Goal: Check status: Check status

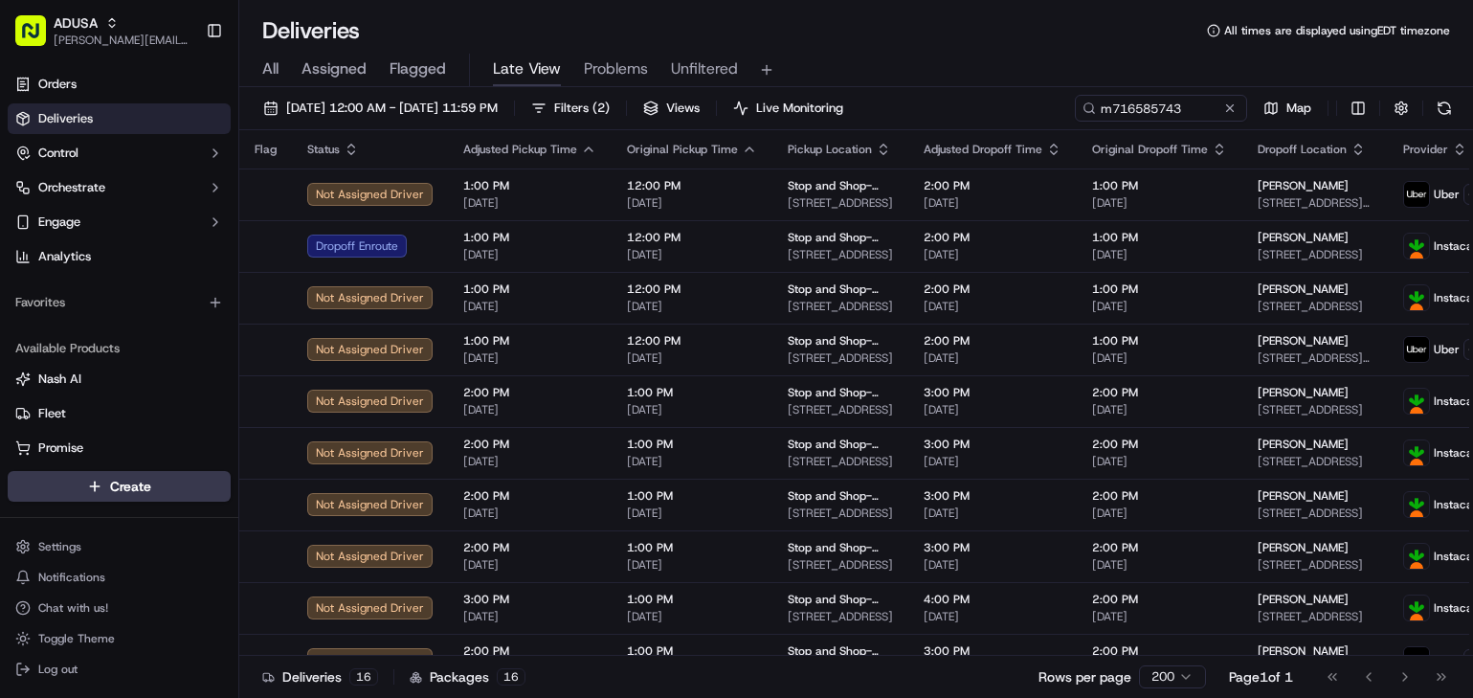
scroll to position [288, 0]
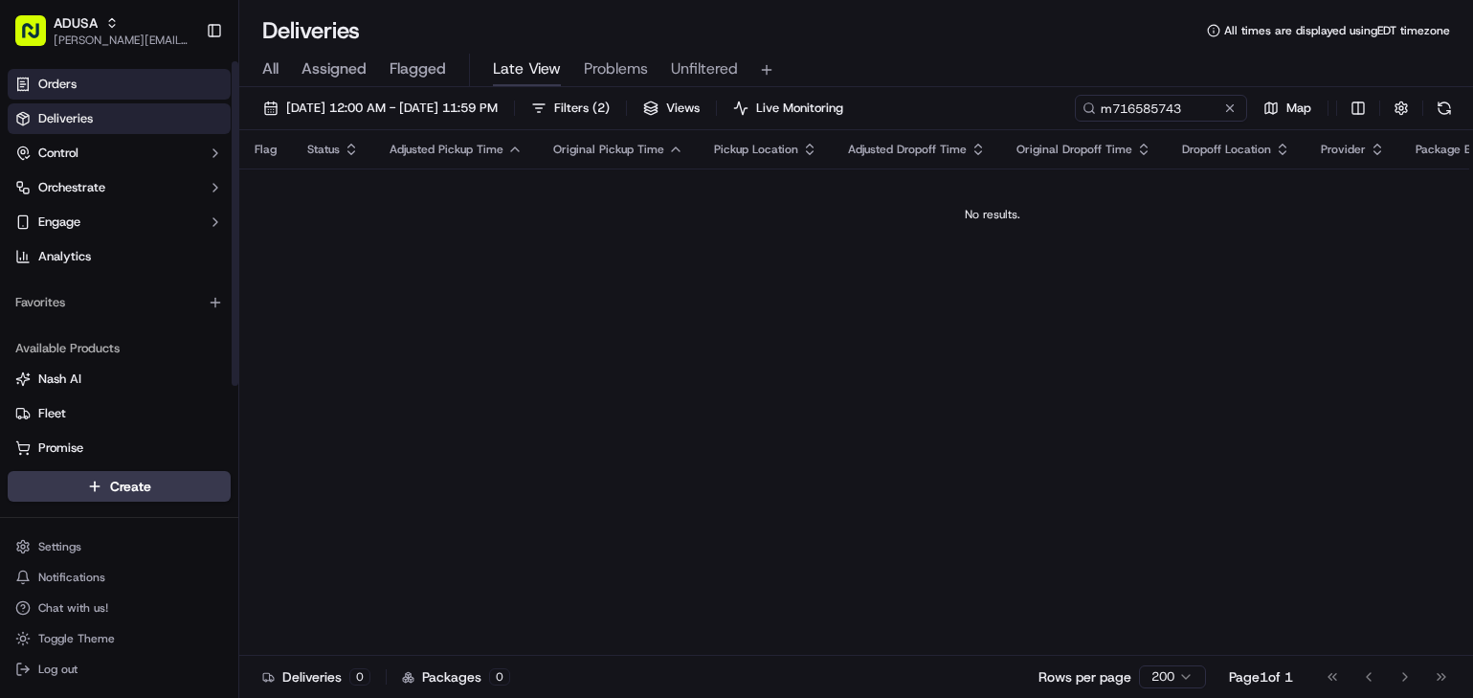
type input "m716585743"
click at [72, 76] on span "Orders" at bounding box center [57, 84] width 38 height 17
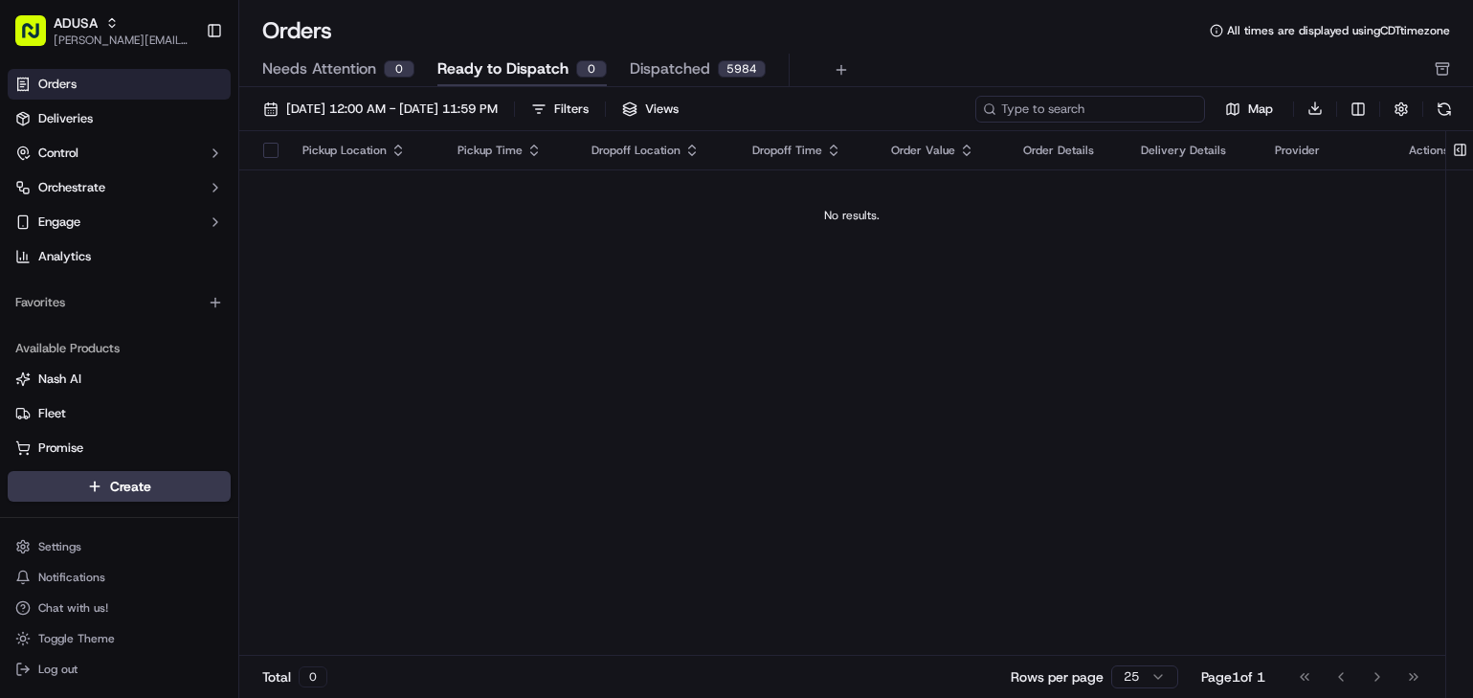
click at [1099, 106] on input at bounding box center [1090, 109] width 230 height 27
paste input "m716585743"
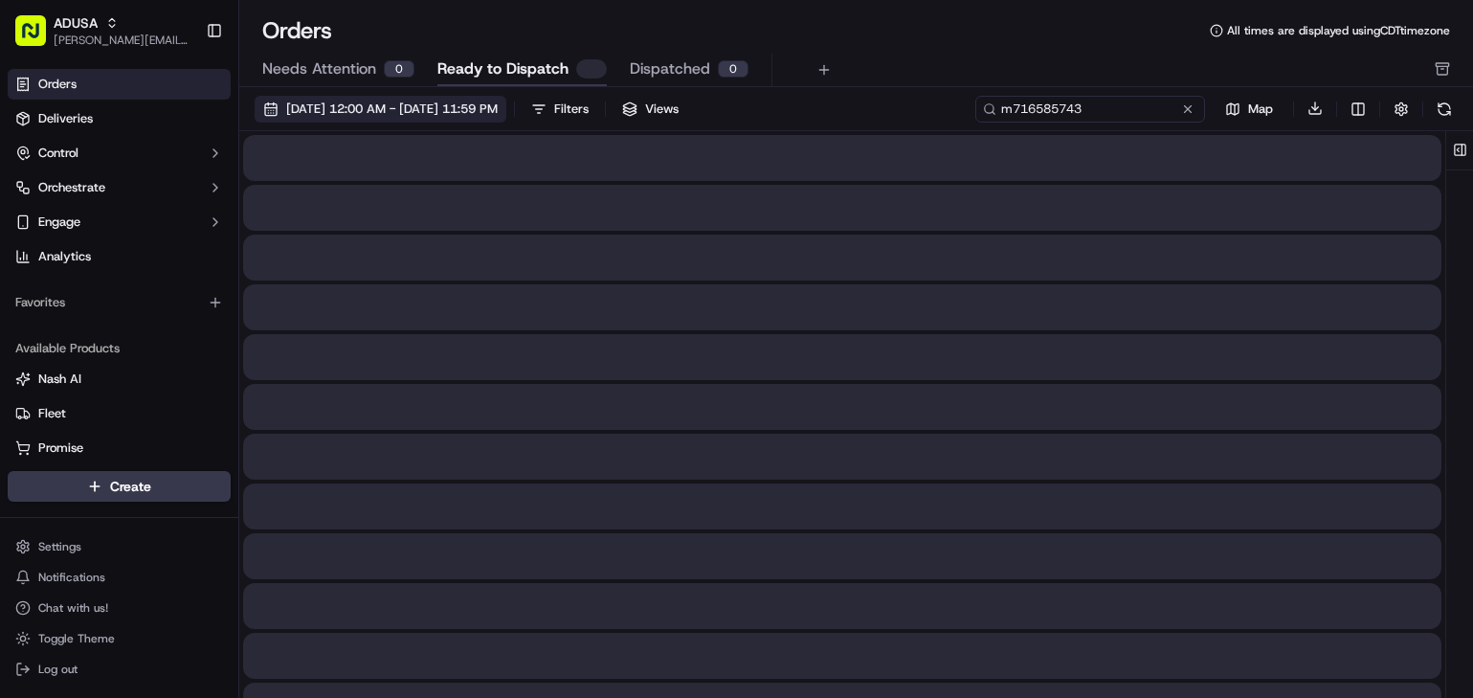
type input "m716585743"
click at [480, 105] on span "[DATE] 12:00 AM - [DATE] 11:59 PM" at bounding box center [392, 108] width 212 height 17
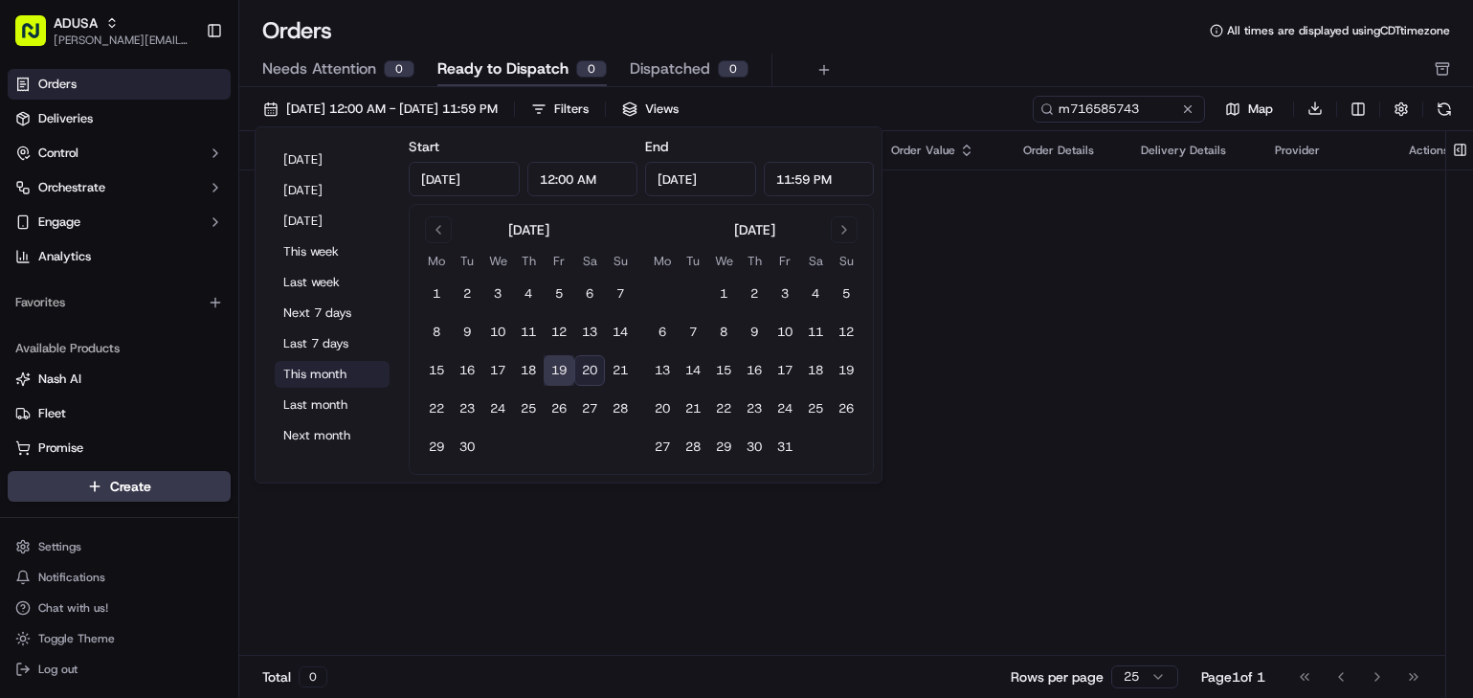
click at [341, 372] on button "This month" at bounding box center [332, 374] width 115 height 27
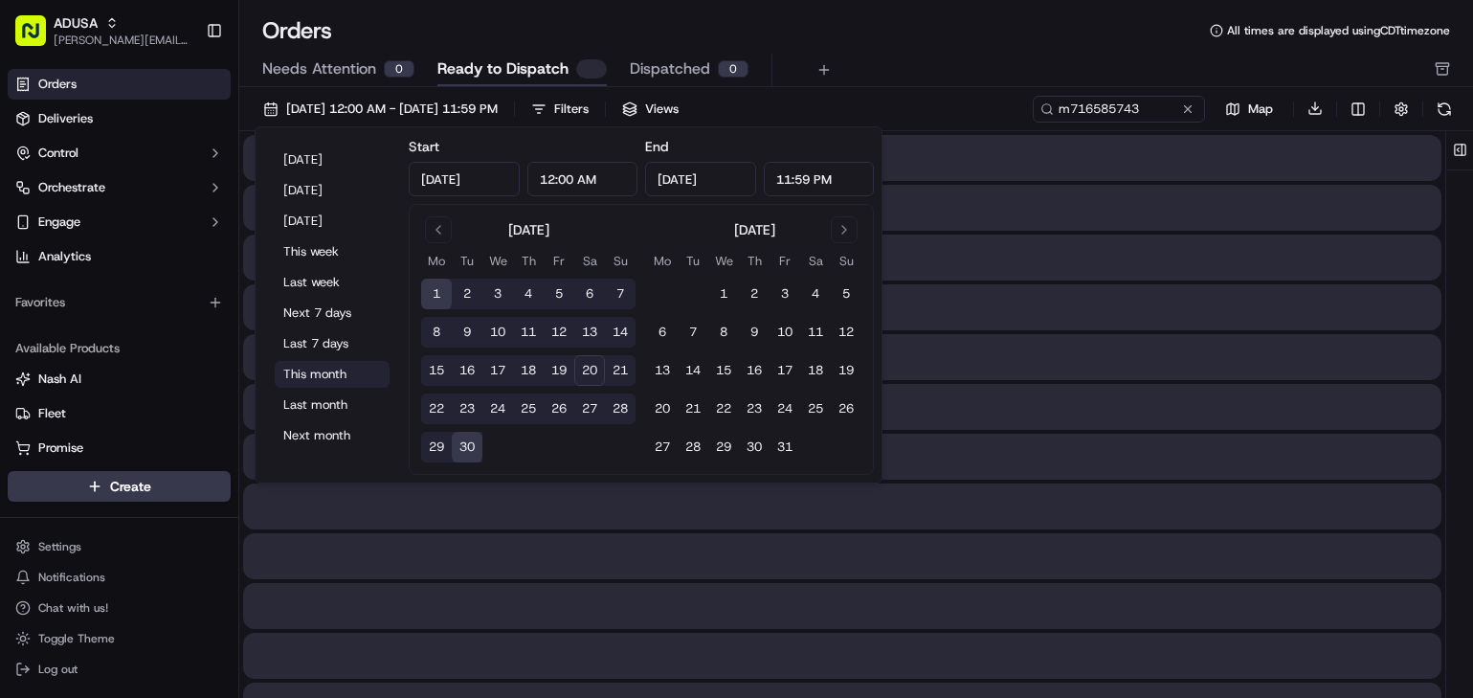
type input "[DATE]"
click at [934, 45] on div "Orders All times are displayed using CDT timezone" at bounding box center [856, 30] width 1234 height 31
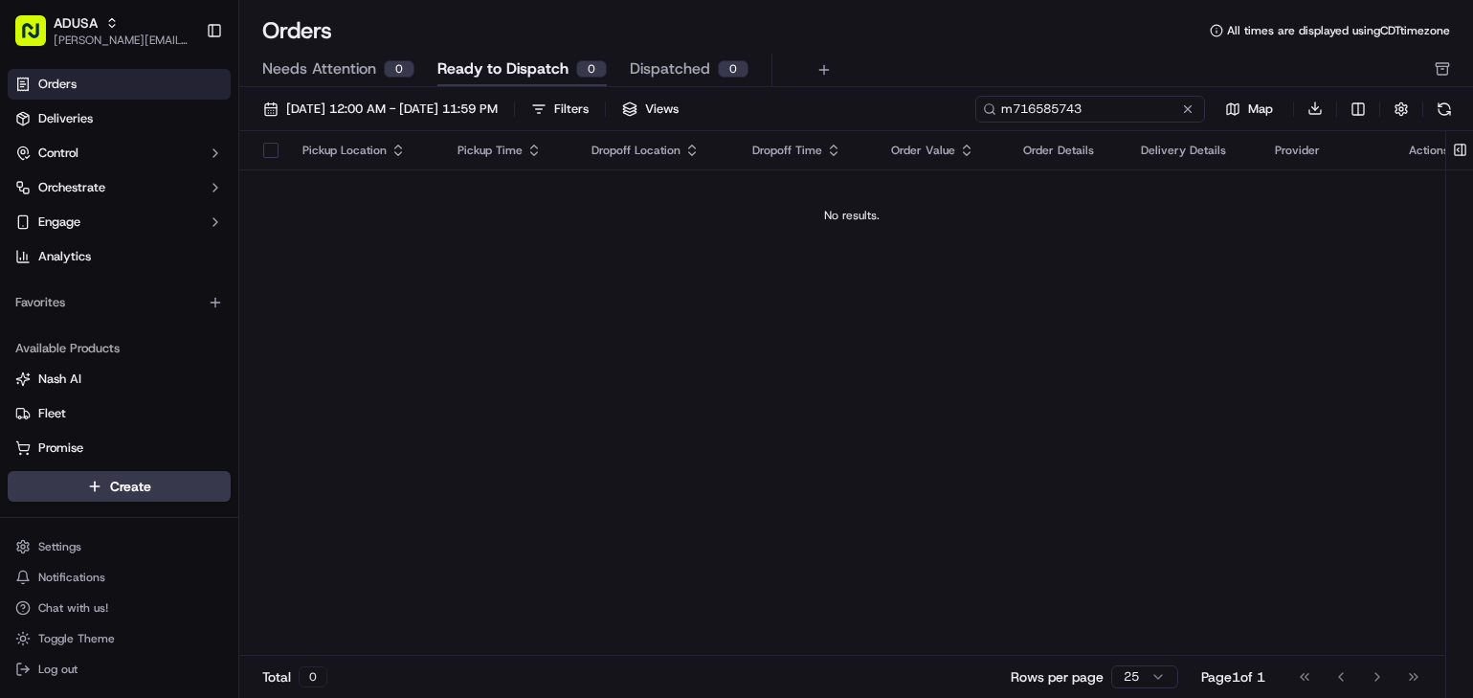
click at [1154, 111] on input "m716585743" at bounding box center [1090, 109] width 230 height 27
